Goal: Navigation & Orientation: Find specific page/section

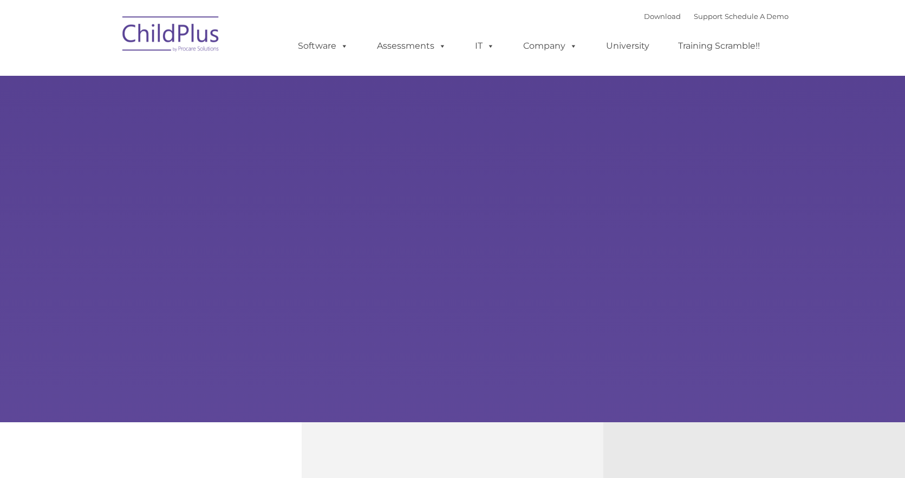
type input ""
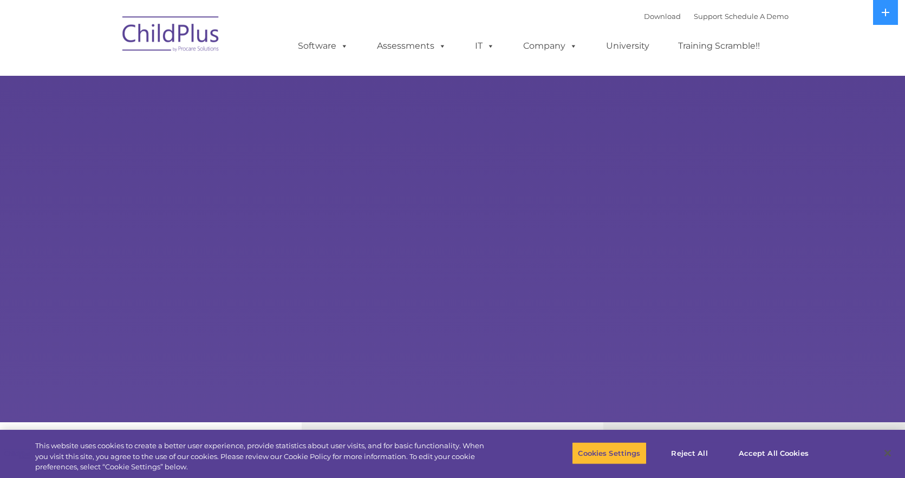
select select "MEDIUM"
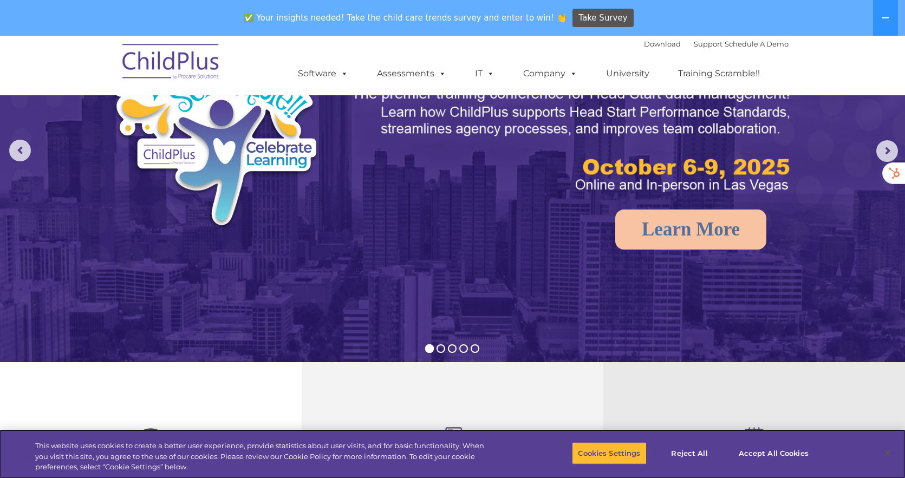
scroll to position [31, 0]
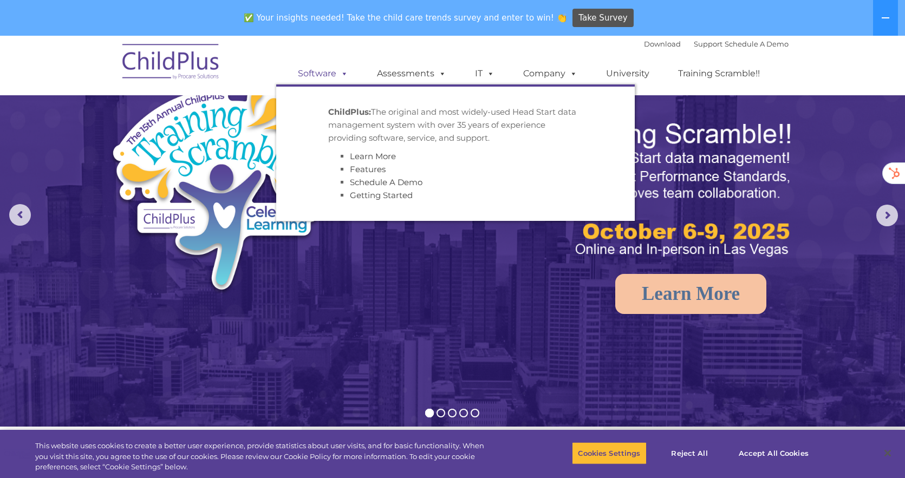
click at [333, 77] on link "Software" at bounding box center [323, 74] width 72 height 22
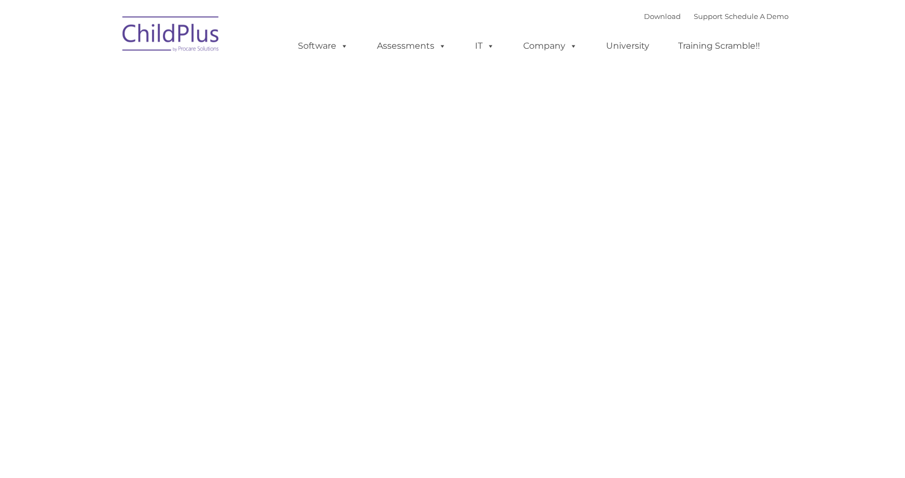
type input ""
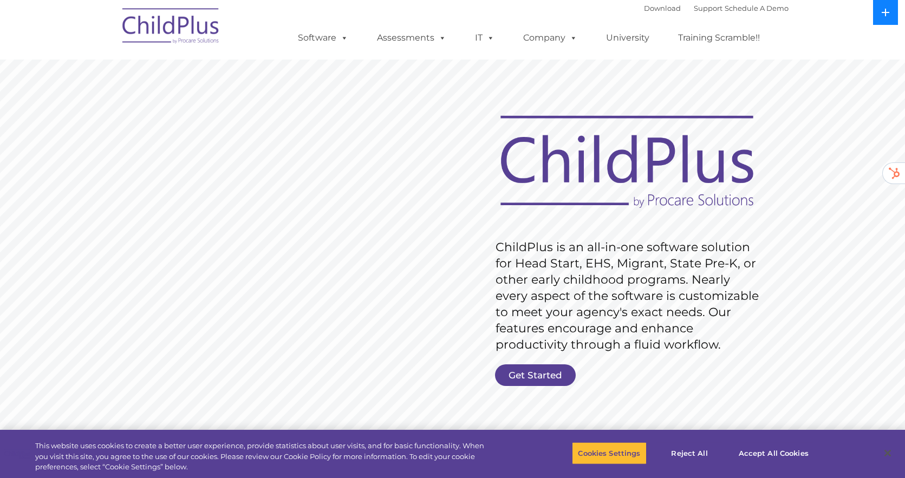
click at [882, 15] on icon at bounding box center [885, 12] width 9 height 9
